Goal: Information Seeking & Learning: Learn about a topic

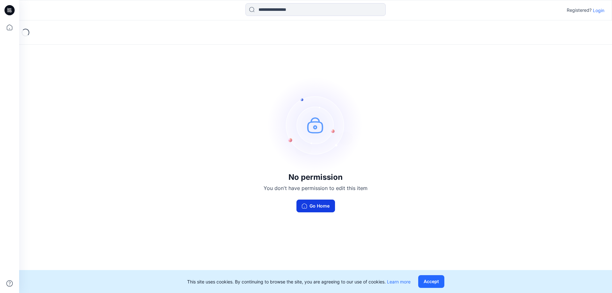
click at [319, 206] on button "Go Home" at bounding box center [316, 206] width 39 height 13
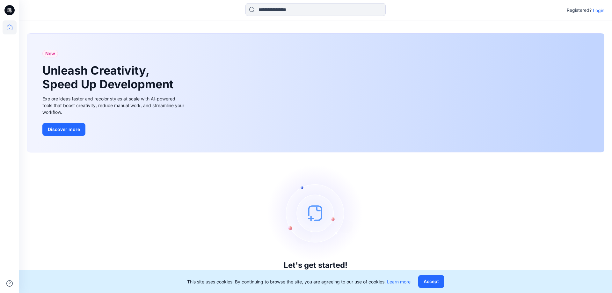
click at [601, 8] on p "Login" at bounding box center [598, 10] width 11 height 7
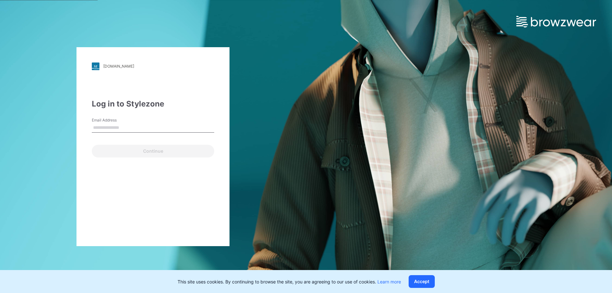
type input "**********"
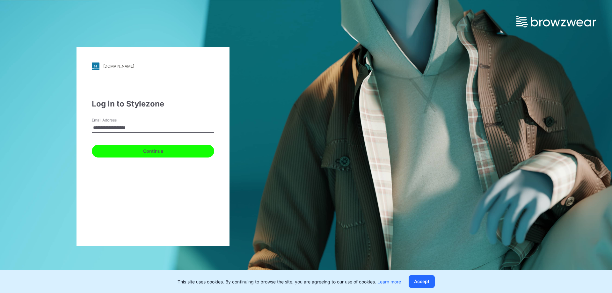
click at [136, 150] on button "Continue" at bounding box center [153, 151] width 122 height 13
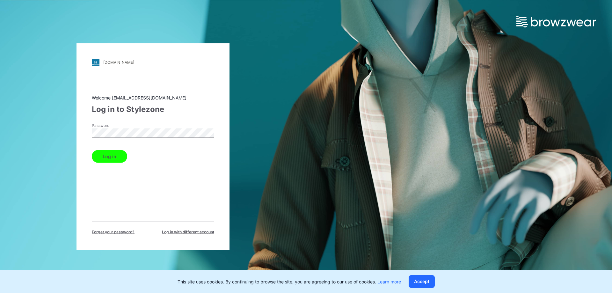
click at [122, 157] on button "Log in" at bounding box center [109, 156] width 35 height 13
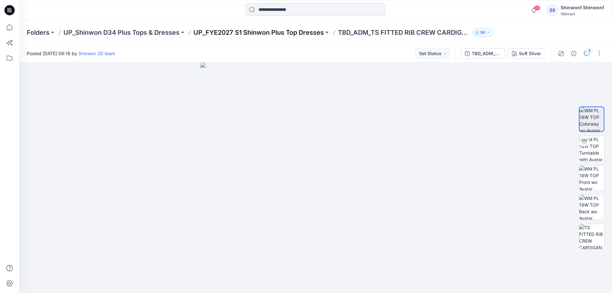
click at [321, 32] on p "UP_FYE2027 S1 Shinwon Plus Top Dresses" at bounding box center [259, 32] width 130 height 9
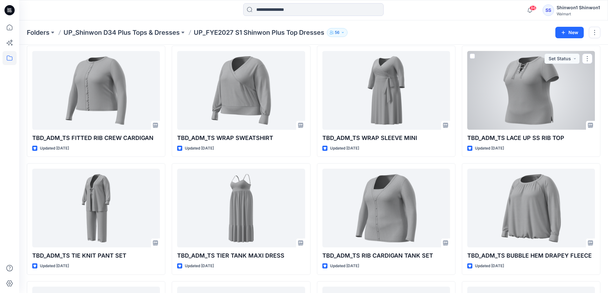
scroll to position [826, 0]
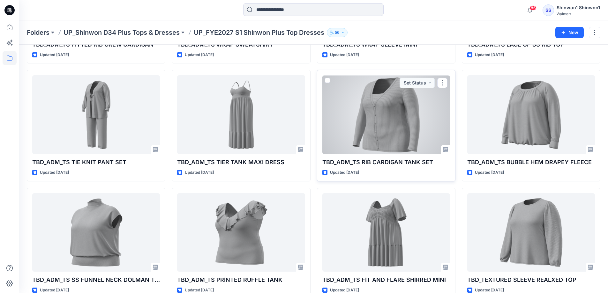
click at [418, 122] on div at bounding box center [386, 114] width 128 height 79
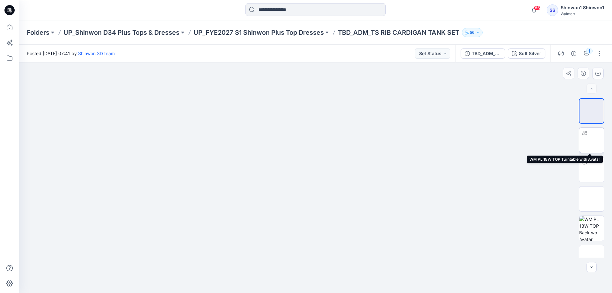
click at [592, 140] on img at bounding box center [592, 140] width 0 height 0
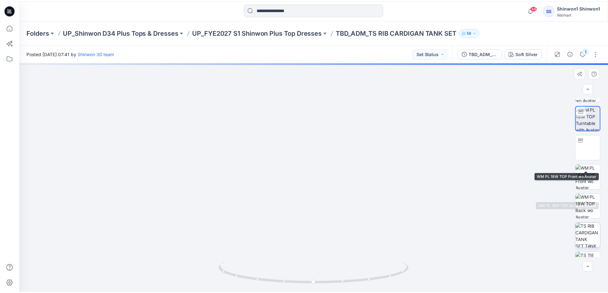
scroll to position [42, 0]
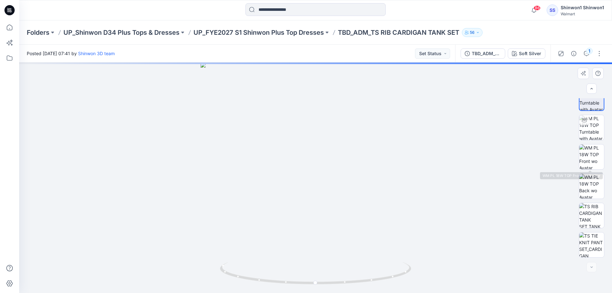
click at [599, 170] on div at bounding box center [592, 178] width 26 height 160
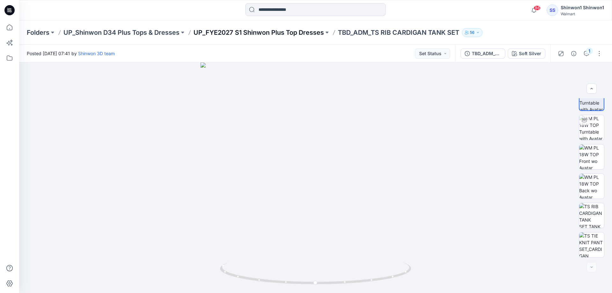
click at [281, 34] on p "UP_FYE2027 S1 Shinwon Plus Top Dresses" at bounding box center [259, 32] width 130 height 9
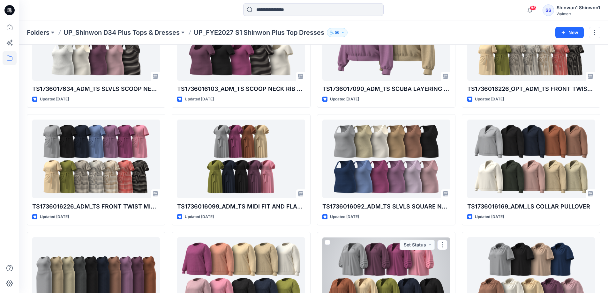
scroll to position [64, 0]
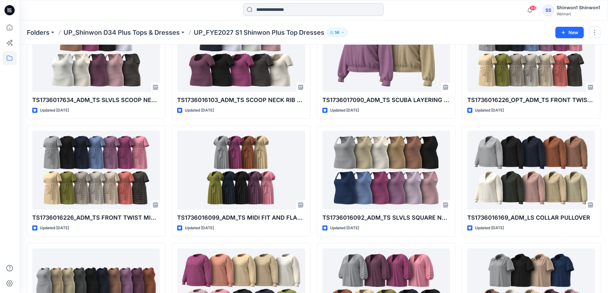
click at [339, 7] on input at bounding box center [313, 9] width 140 height 13
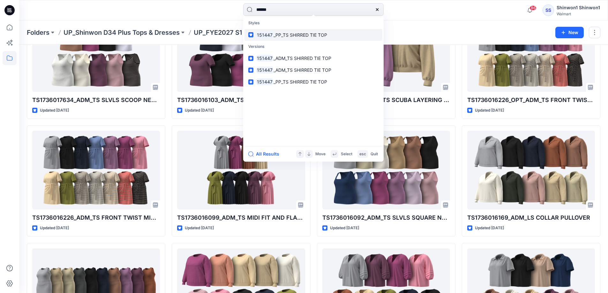
type input "******"
click at [313, 34] on span "_PP_TS SHIRRED TIE TOP" at bounding box center [300, 34] width 54 height 5
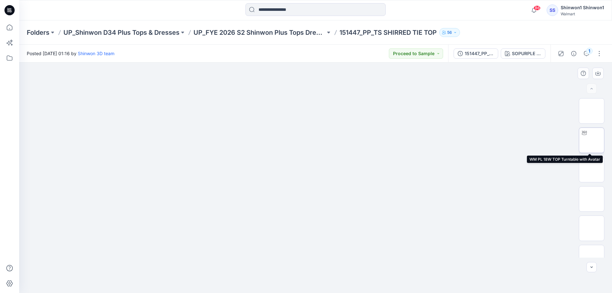
click at [592, 140] on img at bounding box center [592, 140] width 0 height 0
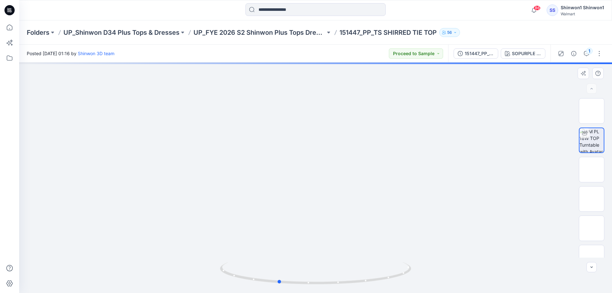
drag, startPoint x: 479, startPoint y: 207, endPoint x: 441, endPoint y: 212, distance: 37.8
click at [441, 212] on div at bounding box center [315, 178] width 593 height 231
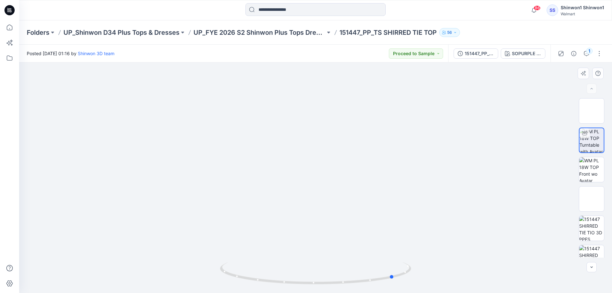
drag, startPoint x: 376, startPoint y: 207, endPoint x: 302, endPoint y: 209, distance: 74.4
click at [302, 209] on div at bounding box center [315, 178] width 593 height 231
drag, startPoint x: 456, startPoint y: 219, endPoint x: 377, endPoint y: 236, distance: 81.0
click at [377, 236] on div at bounding box center [315, 178] width 593 height 231
click at [326, 154] on div at bounding box center [315, 178] width 593 height 231
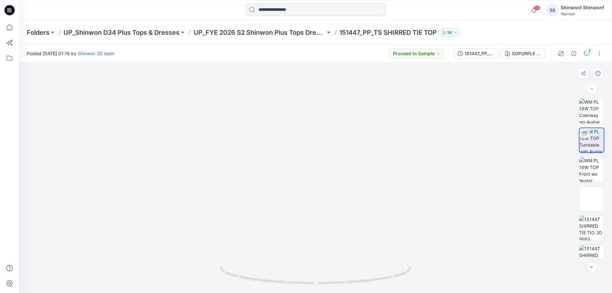
drag, startPoint x: 322, startPoint y: 92, endPoint x: 326, endPoint y: 179, distance: 86.9
click at [326, 179] on img at bounding box center [317, 129] width 596 height 328
drag, startPoint x: 479, startPoint y: 165, endPoint x: 325, endPoint y: 163, distance: 153.5
click at [325, 163] on img at bounding box center [316, 89] width 901 height 408
drag, startPoint x: 386, startPoint y: 233, endPoint x: 389, endPoint y: 224, distance: 9.3
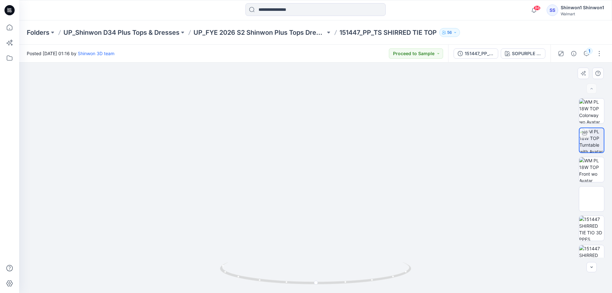
click at [389, 224] on img at bounding box center [319, 84] width 901 height 417
